Goal: Task Accomplishment & Management: Manage account settings

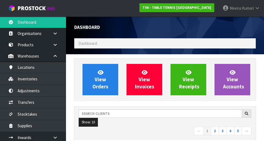
scroll to position [374, 190]
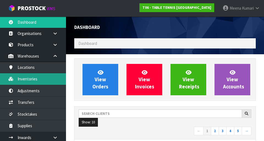
click at [41, 78] on link "Inventories" at bounding box center [33, 78] width 66 height 11
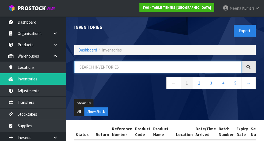
click at [105, 66] on input "text" at bounding box center [157, 67] width 167 height 12
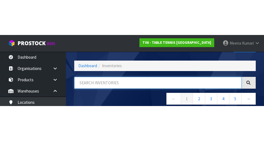
scroll to position [31, 0]
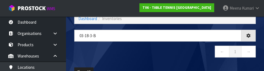
click at [143, 53] on nav "← 1 →" at bounding box center [164, 52] width 181 height 13
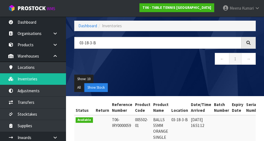
scroll to position [0, 0]
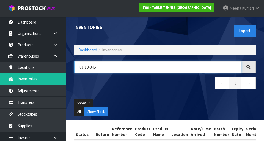
click at [165, 69] on input "03-18-3-B" at bounding box center [157, 67] width 167 height 12
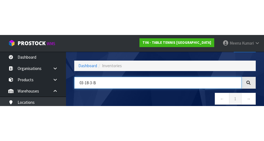
scroll to position [31, 0]
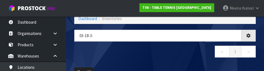
click at [165, 59] on nav "← 1 →" at bounding box center [164, 52] width 181 height 13
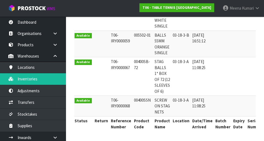
scroll to position [0, 0]
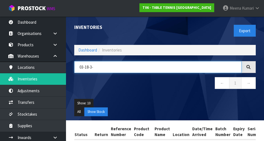
click at [117, 69] on input "03-18-3-" at bounding box center [157, 67] width 167 height 12
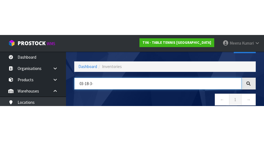
scroll to position [31, 0]
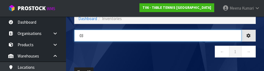
type input "0"
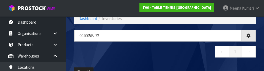
click at [138, 54] on nav "← 1 →" at bounding box center [164, 52] width 181 height 13
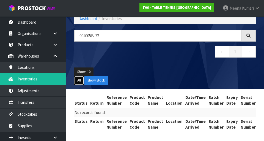
click at [74, 80] on button "All" at bounding box center [79, 80] width 10 height 9
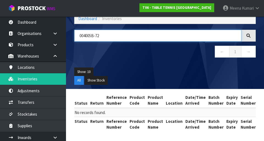
click at [92, 38] on input "004005B-72" at bounding box center [157, 36] width 167 height 12
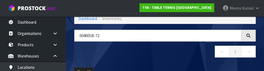
click at [152, 58] on nav "← 1 →" at bounding box center [164, 52] width 181 height 13
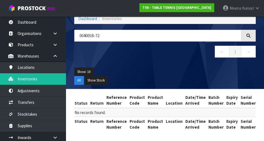
type input "00400SB-72"
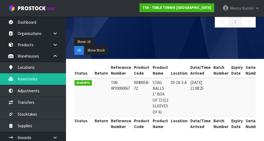
scroll to position [65, 0]
copy td "00400SB-72"
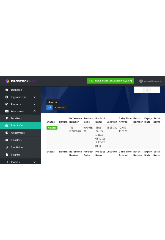
scroll to position [0, 0]
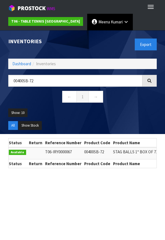
click at [123, 23] on icon at bounding box center [125, 22] width 5 height 4
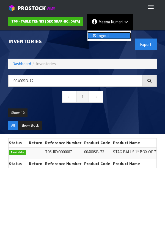
click at [106, 34] on link "Logout" at bounding box center [108, 35] width 43 height 7
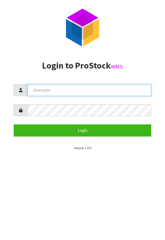
click at [100, 91] on input "text" at bounding box center [89, 90] width 124 height 12
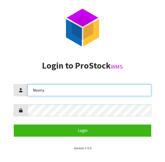
type input "Meena"
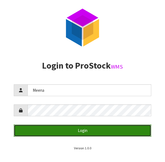
click at [118, 132] on button "Login" at bounding box center [82, 130] width 137 height 12
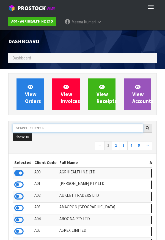
click at [71, 129] on input "text" at bounding box center [78, 128] width 130 height 9
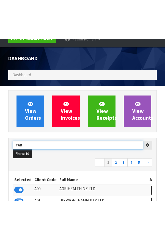
scroll to position [51, 0]
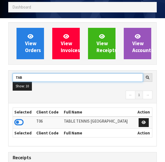
type input "TAB"
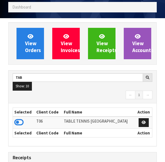
click at [27, 124] on td at bounding box center [24, 122] width 22 height 12
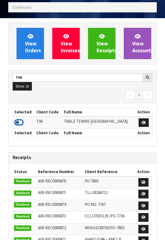
click at [21, 124] on icon at bounding box center [18, 122] width 9 height 8
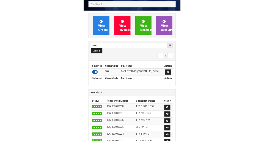
scroll to position [374, 190]
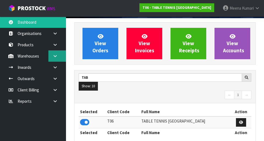
click at [57, 57] on icon at bounding box center [54, 56] width 5 height 4
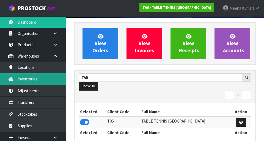
click at [44, 82] on link "Inventories" at bounding box center [33, 78] width 66 height 11
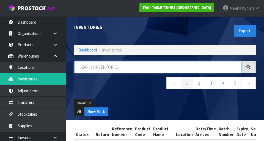
paste input "00400SB-72"
type input "00400SB-72"
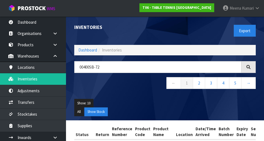
click at [134, 102] on ul "Show: 10 5 10 25 50" at bounding box center [164, 103] width 181 height 9
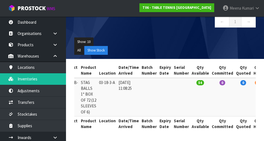
scroll to position [61, 0]
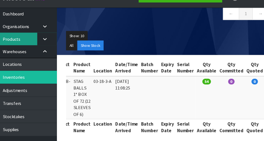
click at [32, 46] on link "Products" at bounding box center [33, 44] width 66 height 11
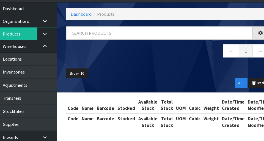
click at [38, 49] on div "Products Export Split button! SOH Summary Measurements Dangerous Goods Import P…" at bounding box center [132, 58] width 264 height 163
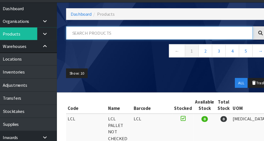
paste input "00400SB-72"
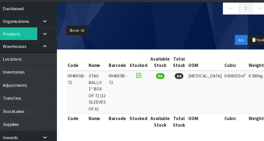
scroll to position [64, 0]
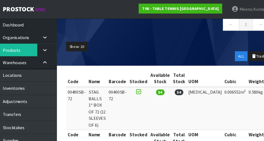
type input "00400SB-72"
click at [138, 39] on ul "Show: 10 5 10 25 50" at bounding box center [164, 41] width 181 height 9
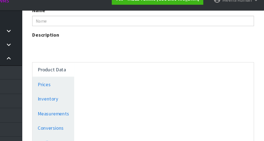
scroll to position [268, 0]
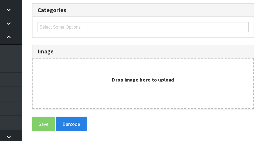
click at [165, 100] on div "Drop image here to upload" at bounding box center [164, 93] width 181 height 41
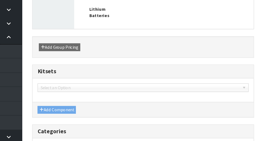
type input "00400SB-72"
type input "STAG BALLS 1* BOX OF 72 (12 SLEEVES OF 6)"
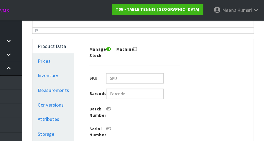
scroll to position [132, 0]
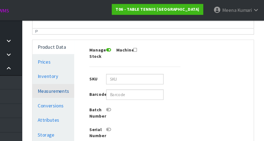
click at [97, 74] on link "Measurements" at bounding box center [91, 74] width 34 height 11
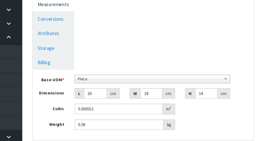
scroll to position [178, 0]
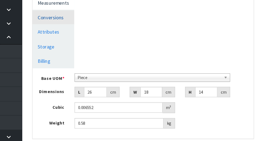
click at [95, 41] on link "Conversions" at bounding box center [91, 39] width 34 height 11
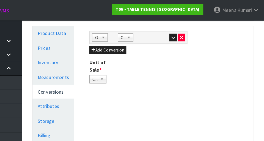
scroll to position [0, 0]
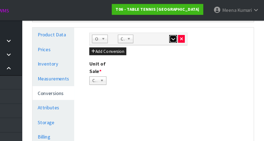
click at [165, 34] on button "button" at bounding box center [189, 32] width 6 height 7
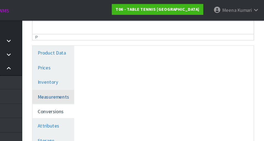
click at [104, 79] on link "Measurements" at bounding box center [91, 78] width 34 height 11
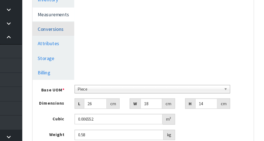
click at [94, 49] on link "Conversions" at bounding box center [91, 48] width 34 height 11
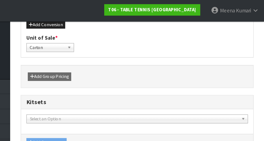
scroll to position [313, 0]
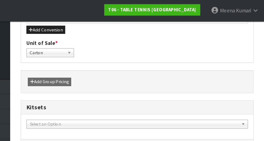
click at [165, 104] on div "030005-01 - BLACK DRAWSTRING BAG WITH TT KIDZ LOGO 040007-01 - JOOLA BAT (RED O…" at bounding box center [164, 98] width 181 height 11
